Goal: Information Seeking & Learning: Find specific fact

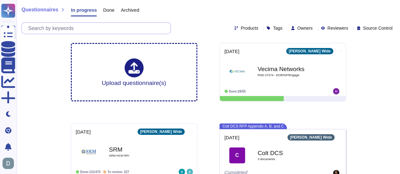
click at [69, 29] on input "text" at bounding box center [98, 28] width 146 height 11
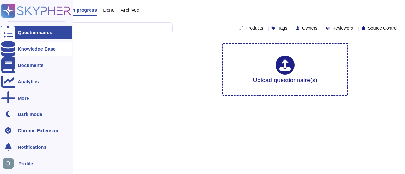
type input "report writer"
click at [50, 52] on div "Knowledge Base" at bounding box center [36, 49] width 71 height 14
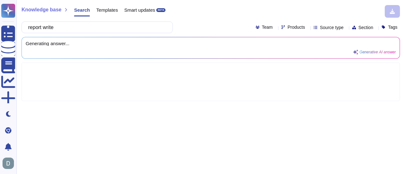
type input "report writer"
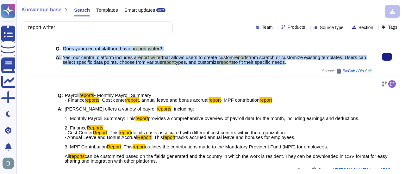
drag, startPoint x: 62, startPoint y: 48, endPoint x: 295, endPoint y: 62, distance: 233.0
click at [295, 62] on div "Q: Does your central platform have a report writer ? A: Yes, our central platfo…" at bounding box center [214, 55] width 316 height 26
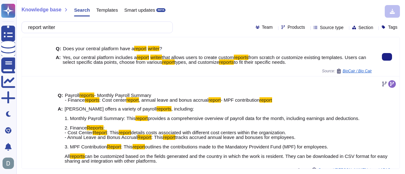
click at [299, 62] on span "Yes, our central platform includes a report writer that allows users to create …" at bounding box center [217, 59] width 309 height 9
drag, startPoint x: 301, startPoint y: 63, endPoint x: 111, endPoint y: 60, distance: 189.2
click at [111, 60] on span "Yes, our central platform includes a report writer that allows users to create …" at bounding box center [217, 59] width 309 height 9
drag, startPoint x: 62, startPoint y: 57, endPoint x: 301, endPoint y: 65, distance: 238.4
click at [301, 65] on div "Q: Does your central platform have a report writer ? A: Yes, our central platfo…" at bounding box center [214, 55] width 316 height 26
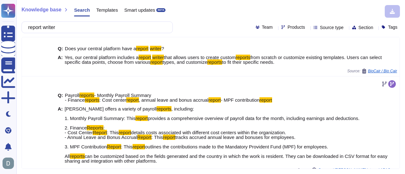
copy span "Yes, our central platform includes a report writer that allows users to create …"
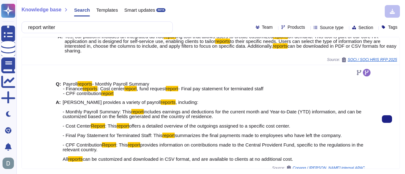
scroll to position [190, 0]
